Goal: Information Seeking & Learning: Learn about a topic

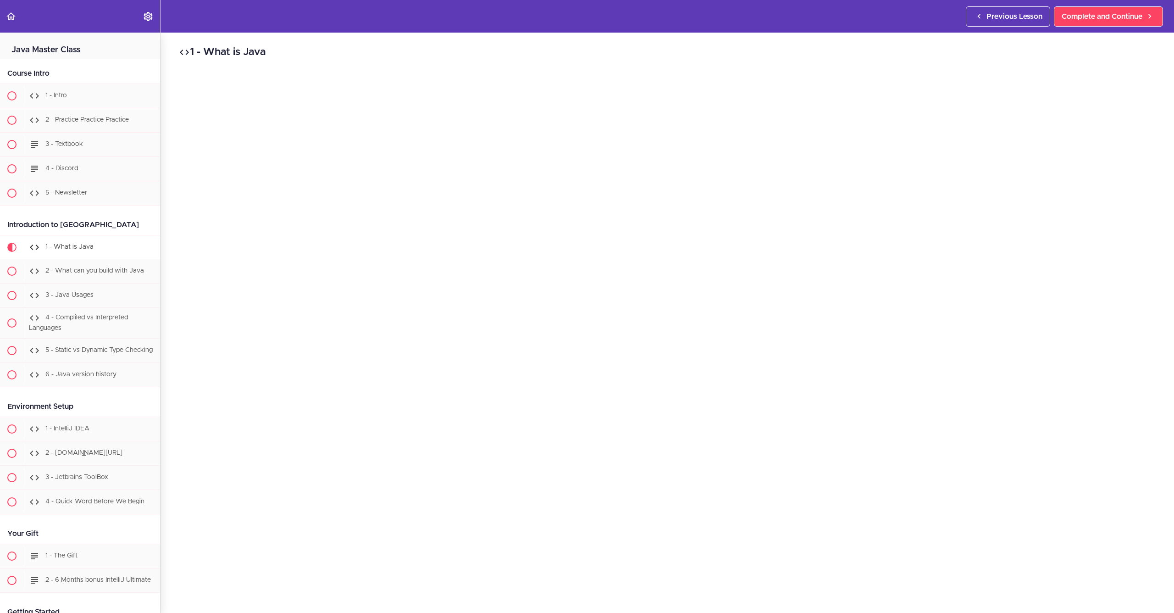
scroll to position [198, 0]
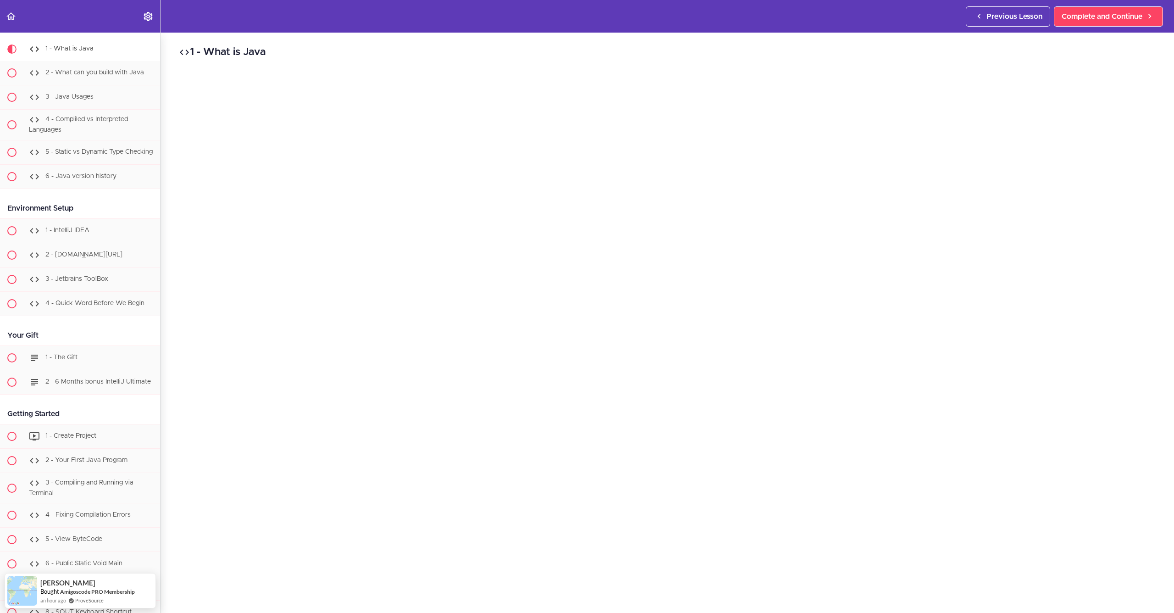
click at [67, 50] on span "1 - What is Java" at bounding box center [69, 48] width 48 height 6
click at [14, 19] on use "Back to course curriculum" at bounding box center [10, 16] width 9 height 8
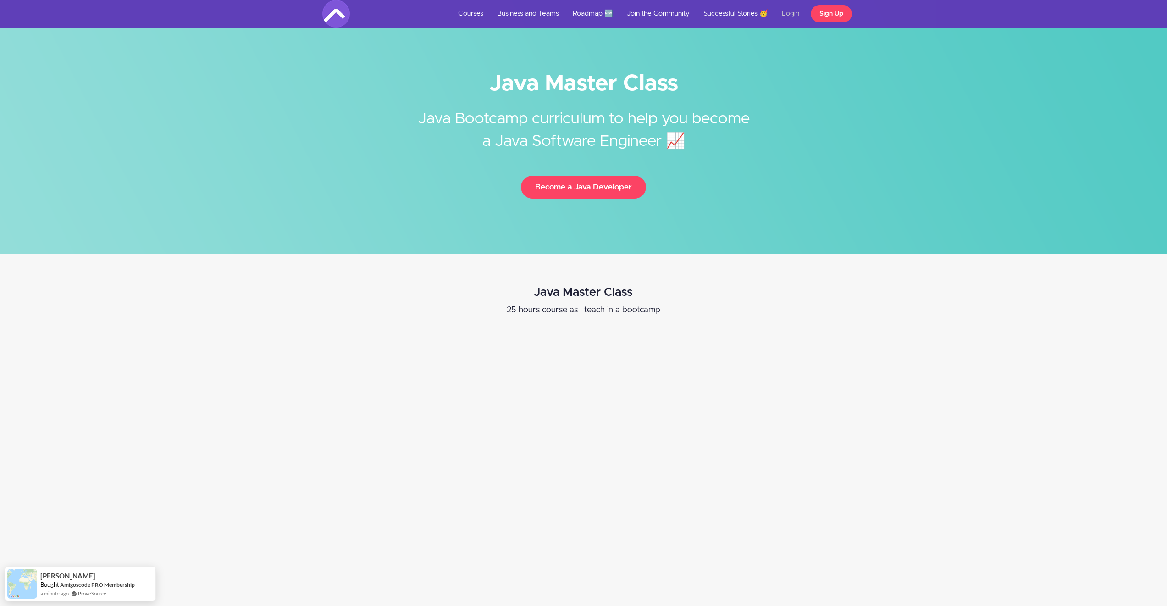
click at [790, 16] on link "Login" at bounding box center [790, 14] width 31 height 28
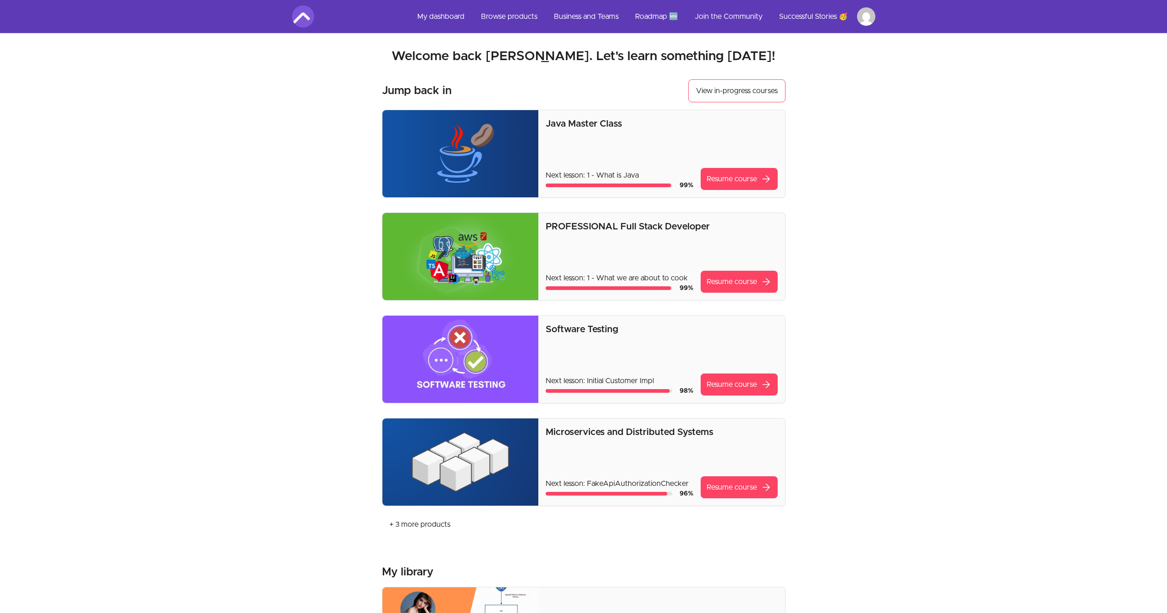
click at [614, 151] on div "Java Master Class Next lesson: 1 - What is Java 99 % Resume course arrow_forward" at bounding box center [662, 153] width 232 height 72
click at [752, 179] on link "Resume course arrow_forward" at bounding box center [739, 179] width 77 height 22
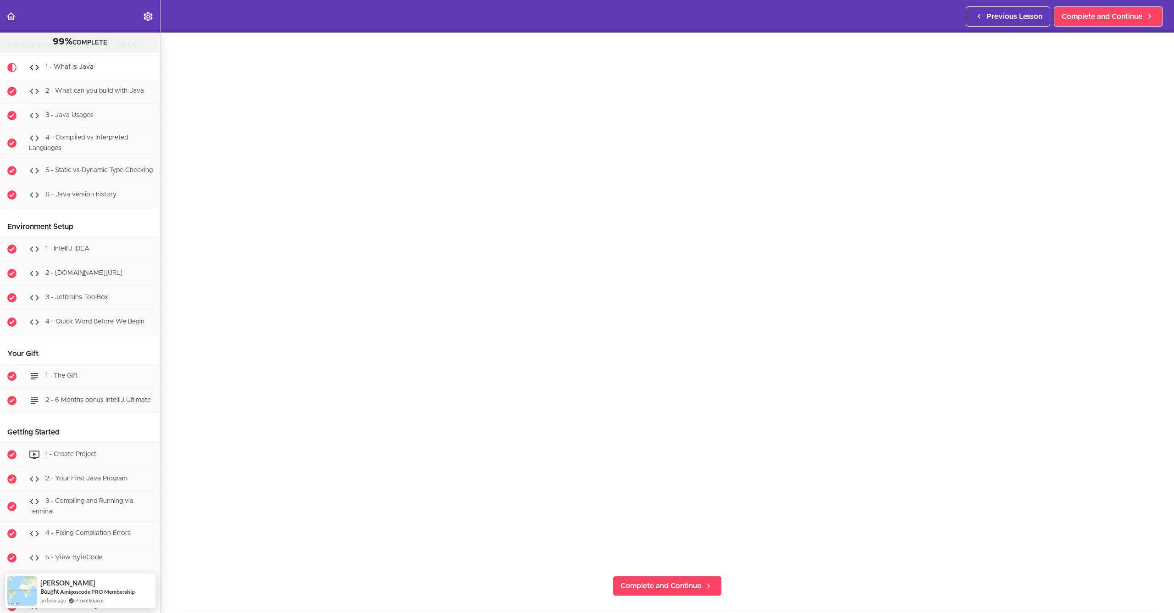
scroll to position [63, 0]
click at [69, 258] on div "1 - IntelliJ IDEA" at bounding box center [92, 249] width 136 height 20
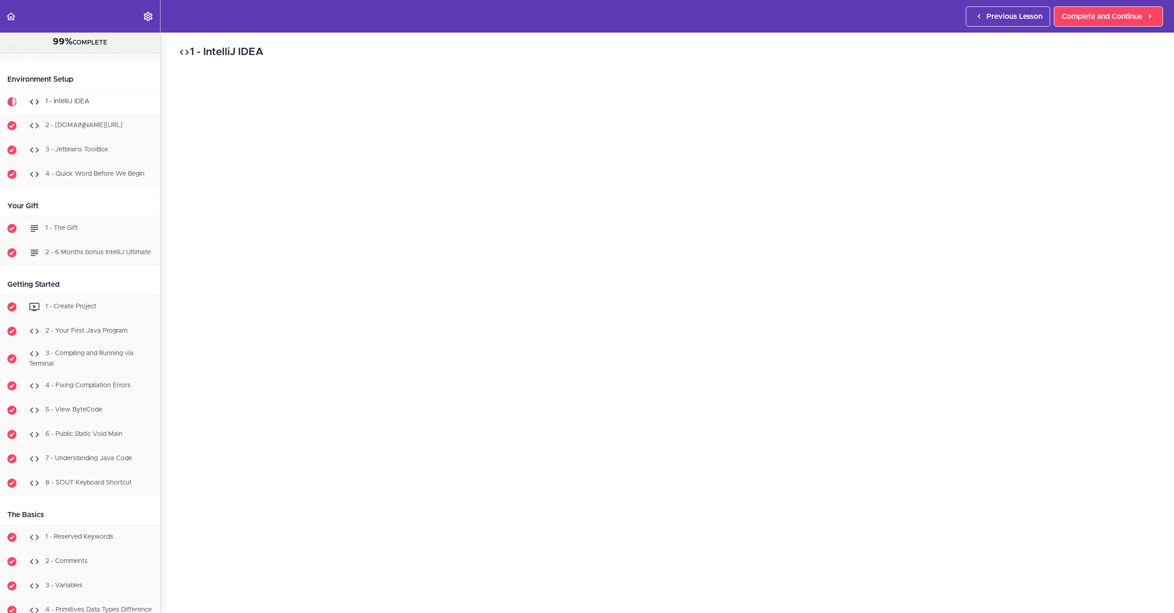
scroll to position [388, 0]
